Goal: Navigation & Orientation: Find specific page/section

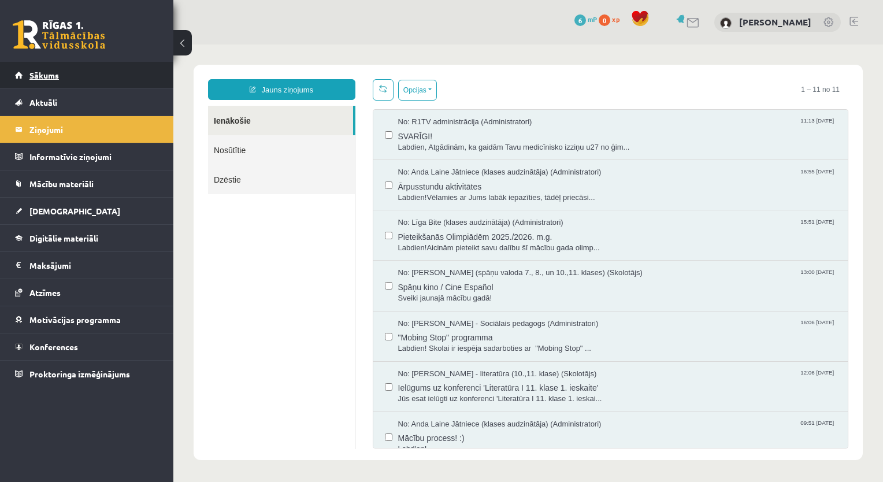
click at [30, 75] on span "Sākums" at bounding box center [43, 75] width 29 height 10
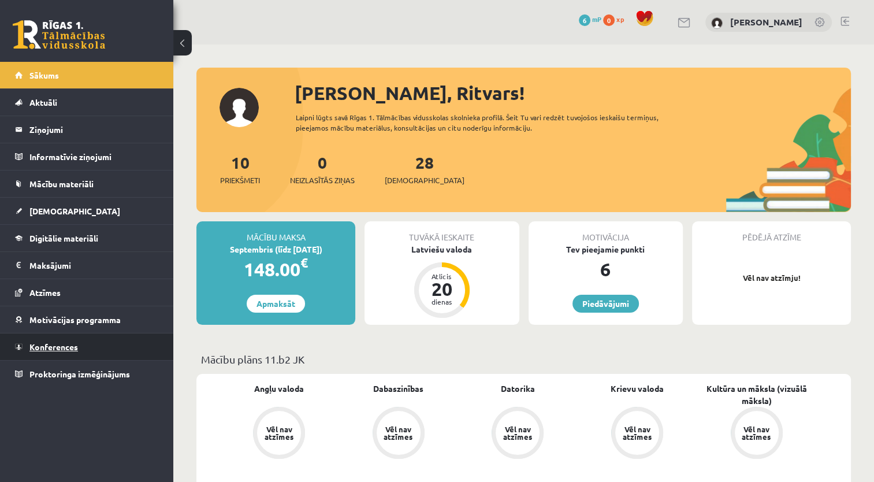
click at [53, 343] on span "Konferences" at bounding box center [53, 346] width 49 height 10
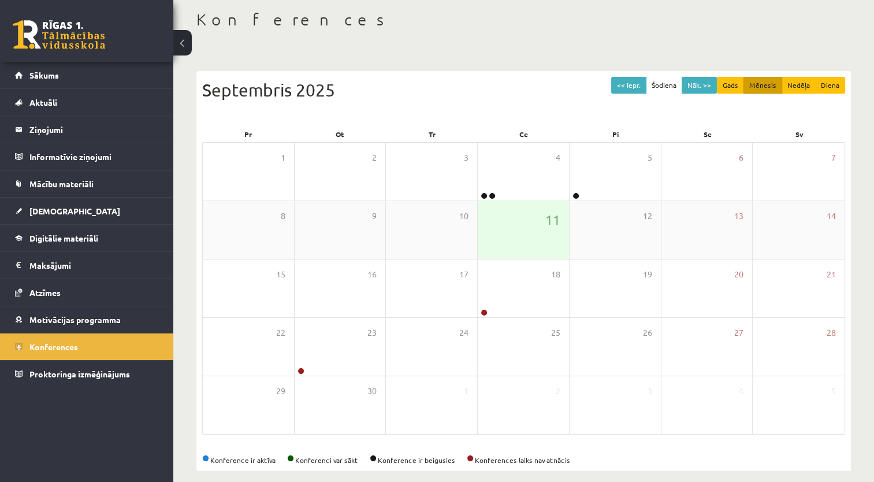
scroll to position [69, 0]
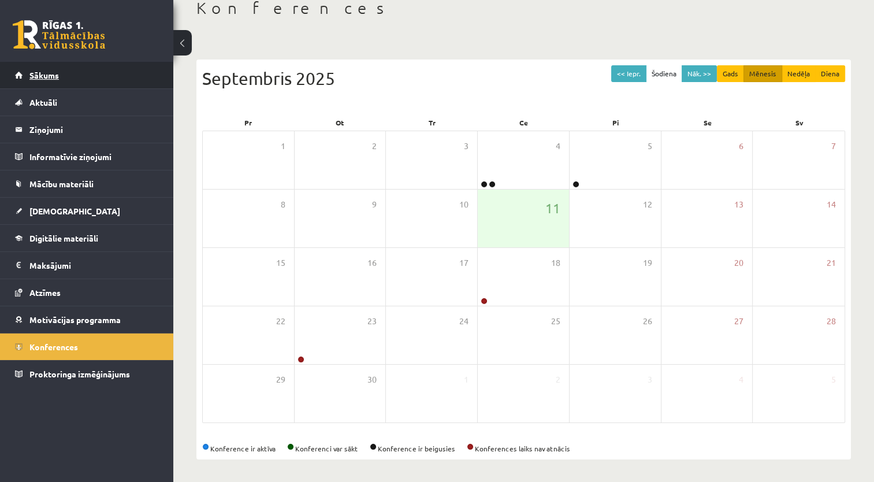
click at [51, 72] on span "Sākums" at bounding box center [43, 75] width 29 height 10
